Goal: Navigation & Orientation: Find specific page/section

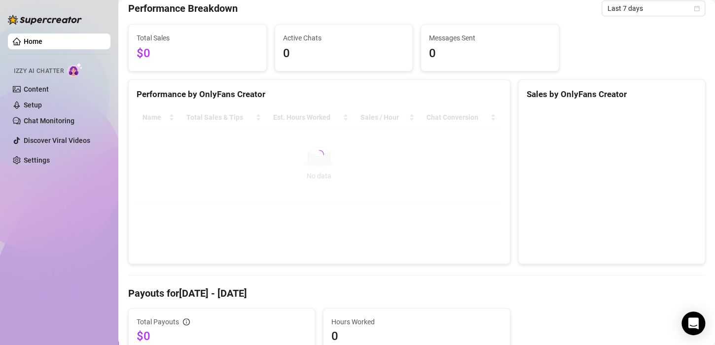
scroll to position [49, 0]
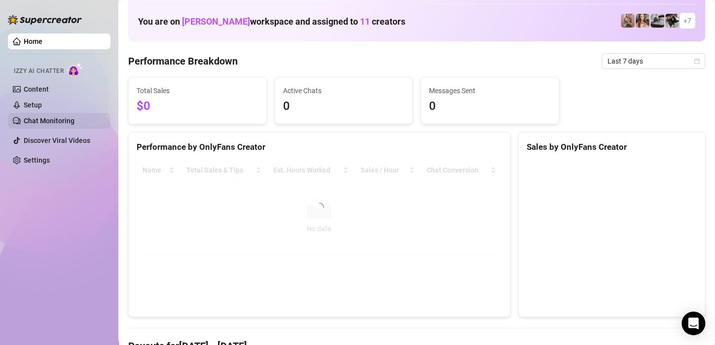
click at [60, 122] on link "Chat Monitoring" at bounding box center [49, 121] width 51 height 8
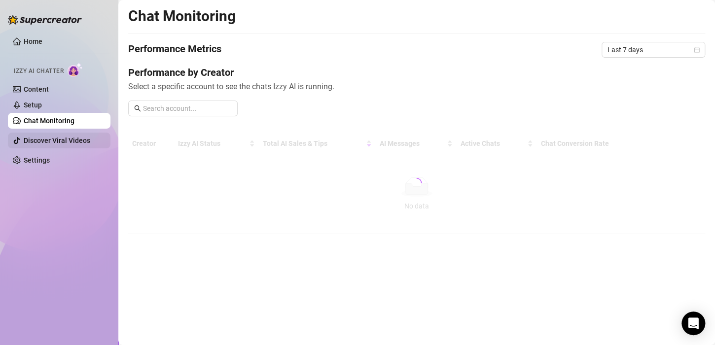
click at [58, 140] on link "Discover Viral Videos" at bounding box center [57, 141] width 67 height 8
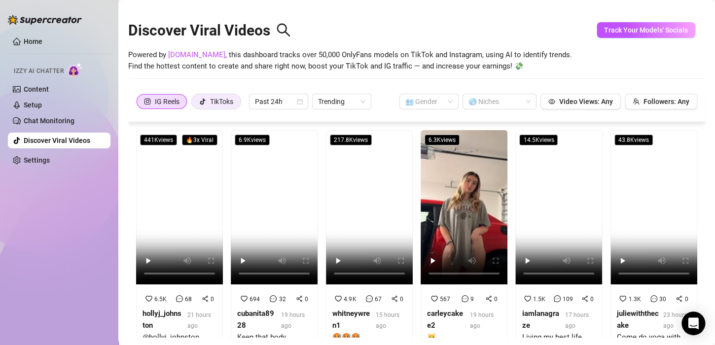
click at [228, 102] on div "TikToks" at bounding box center [221, 101] width 23 height 15
click at [194, 104] on input "TikToks" at bounding box center [194, 104] width 0 height 0
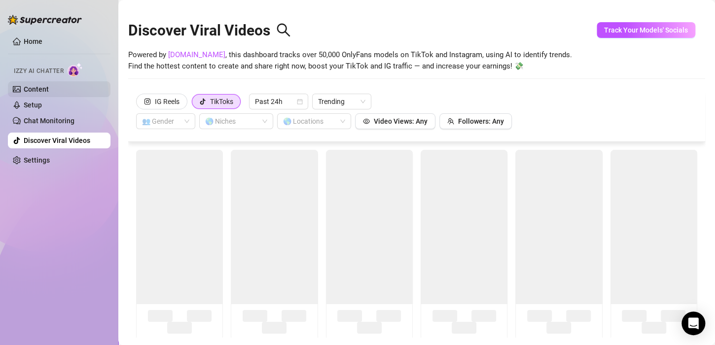
click at [31, 85] on link "Content" at bounding box center [36, 89] width 25 height 8
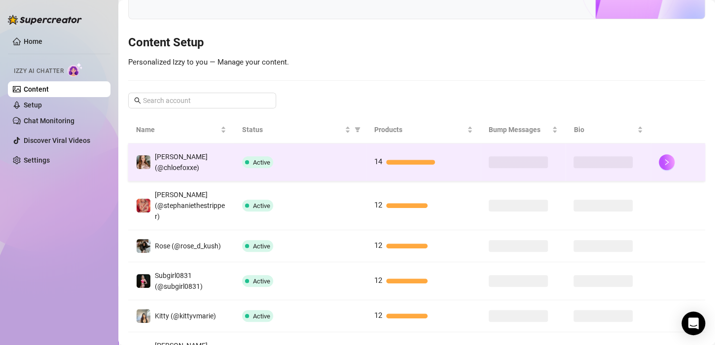
scroll to position [58, 0]
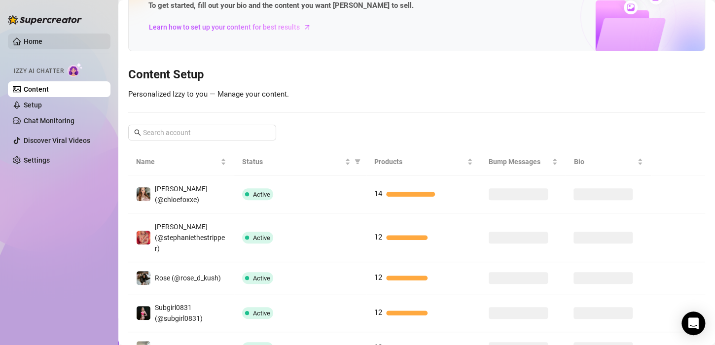
click at [40, 43] on link "Home" at bounding box center [33, 41] width 19 height 8
